Goal: Find specific page/section: Find specific page/section

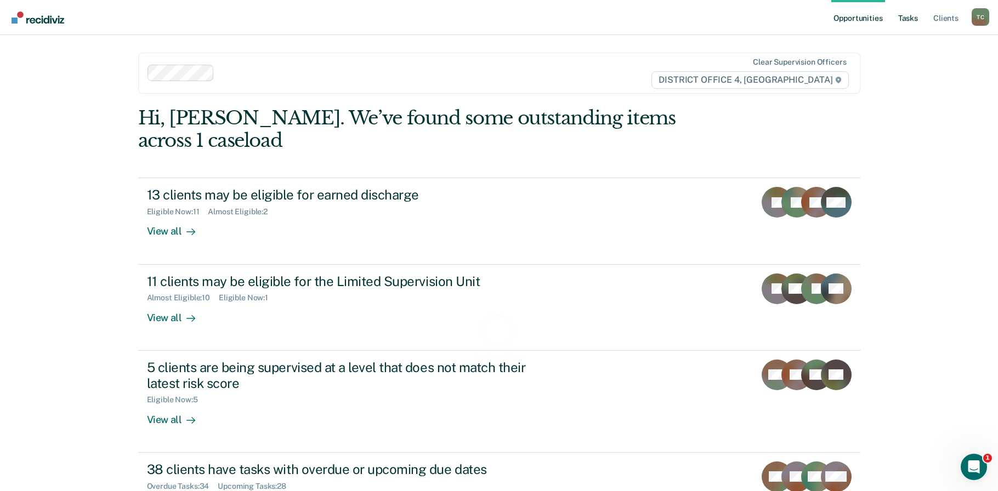
click at [908, 19] on link "Tasks" at bounding box center [908, 17] width 24 height 35
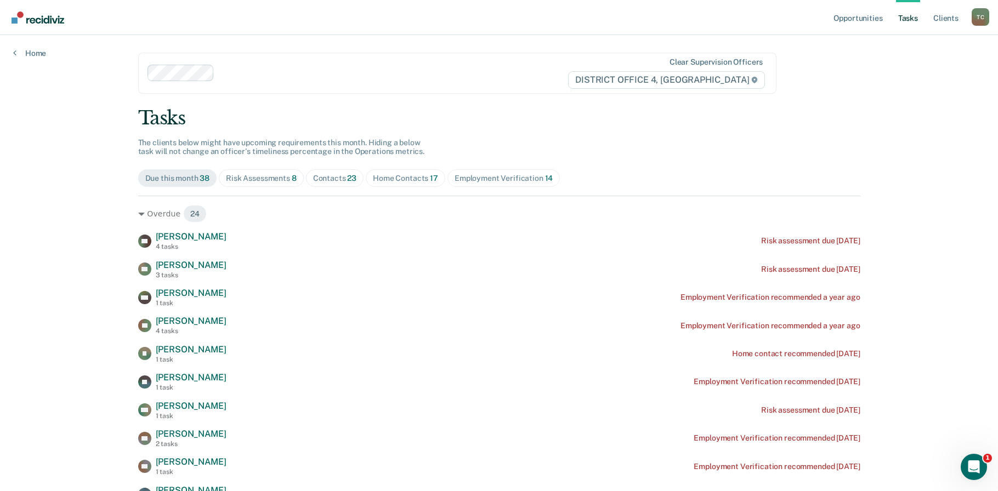
click at [320, 183] on div "Contacts 23" at bounding box center [335, 178] width 44 height 9
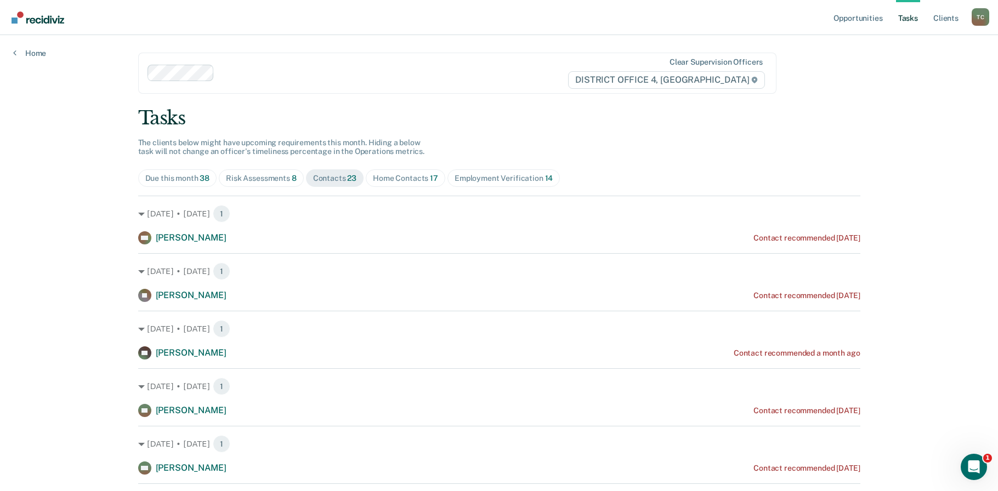
click at [408, 178] on div "Home Contacts 17" at bounding box center [405, 178] width 65 height 9
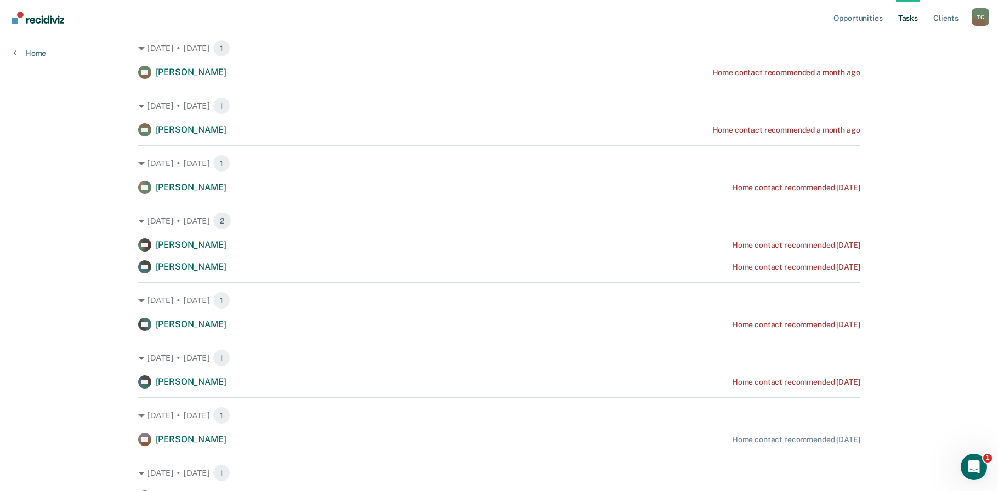
scroll to position [365, 0]
